Goal: Task Accomplishment & Management: Manage account settings

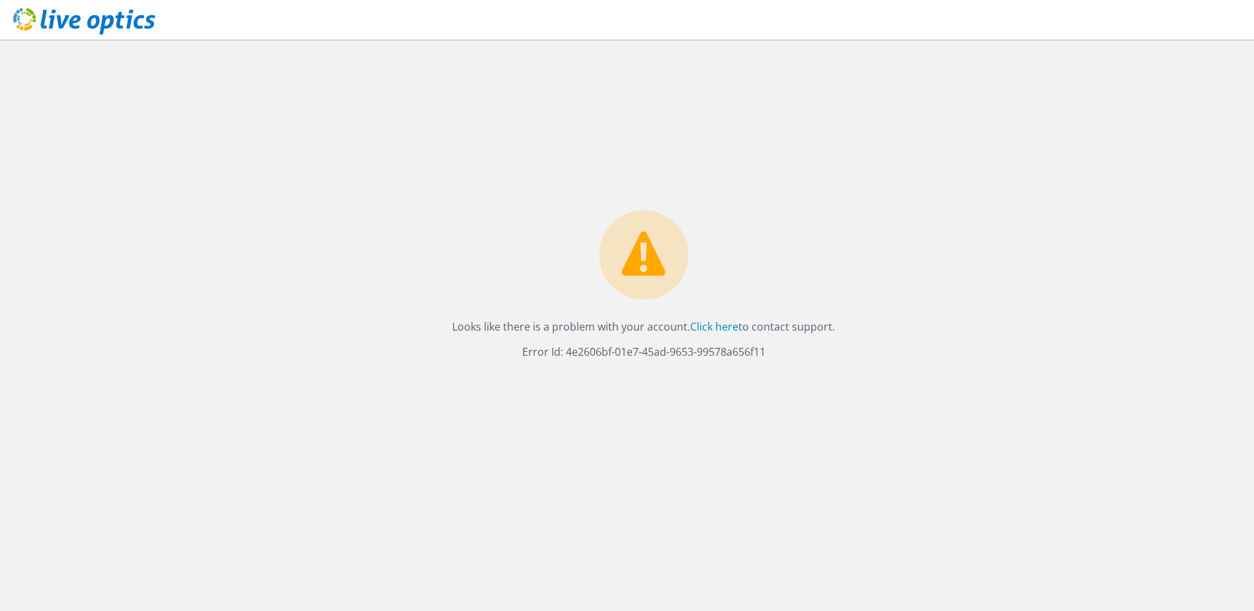
click at [538, 212] on div "Looks like there is a problem with your account. Click here to contact support.…" at bounding box center [643, 288] width 409 height 157
drag, startPoint x: 413, startPoint y: 175, endPoint x: 777, endPoint y: 395, distance: 425.9
click at [777, 397] on div "Looks like there is a problem with your account. Click here to contact support.…" at bounding box center [643, 325] width 1221 height 571
click at [777, 394] on div "Looks like there is a problem with your account. Click here to contact support.…" at bounding box center [643, 325] width 1221 height 571
click at [713, 321] on link "Click here" at bounding box center [714, 326] width 48 height 15
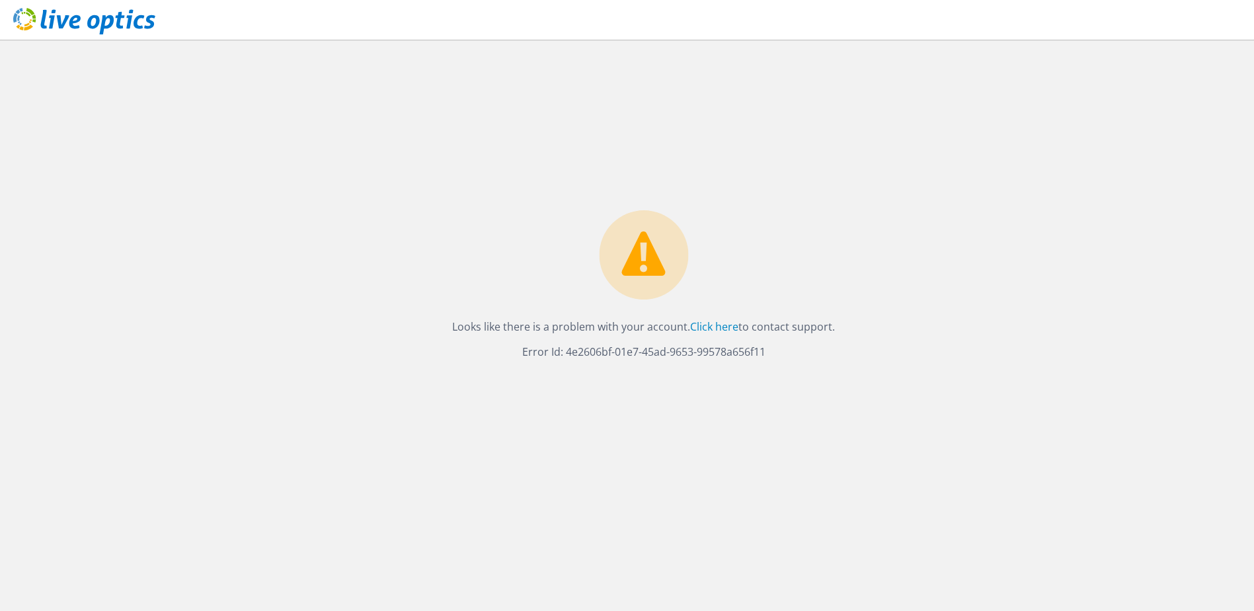
click at [59, 17] on use at bounding box center [84, 21] width 142 height 26
click at [75, 13] on icon at bounding box center [84, 21] width 142 height 27
